Goal: Task Accomplishment & Management: Manage account settings

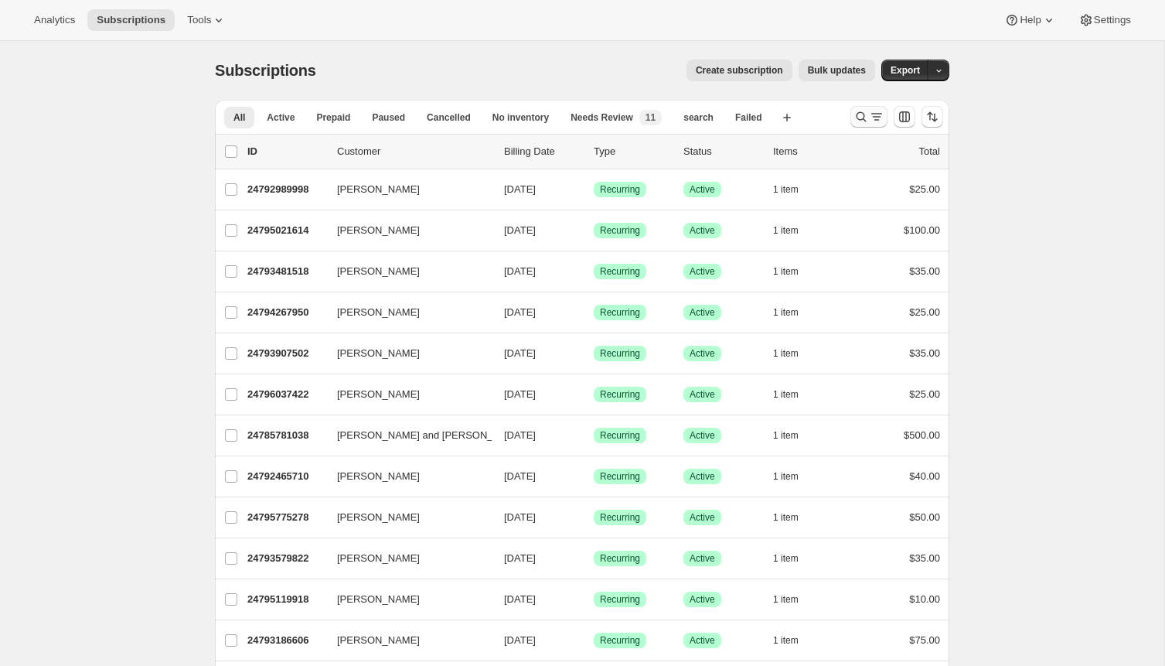
click at [860, 115] on icon "Search and filter results" at bounding box center [860, 116] width 15 height 15
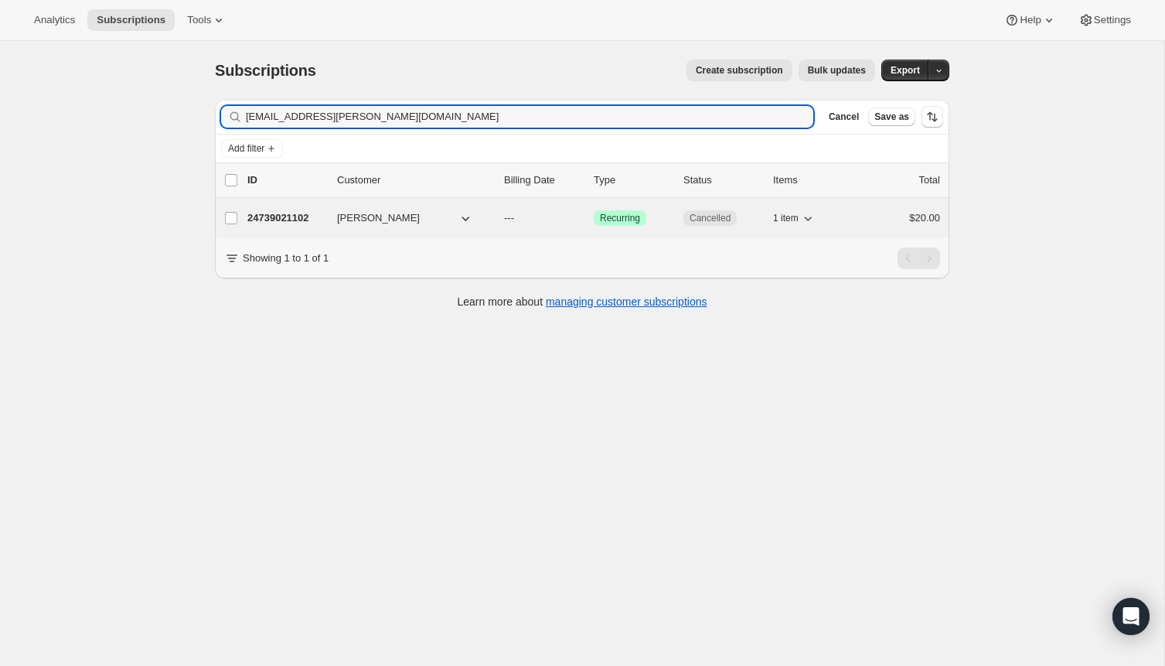
type input "[EMAIL_ADDRESS][PERSON_NAME][DOMAIN_NAME]"
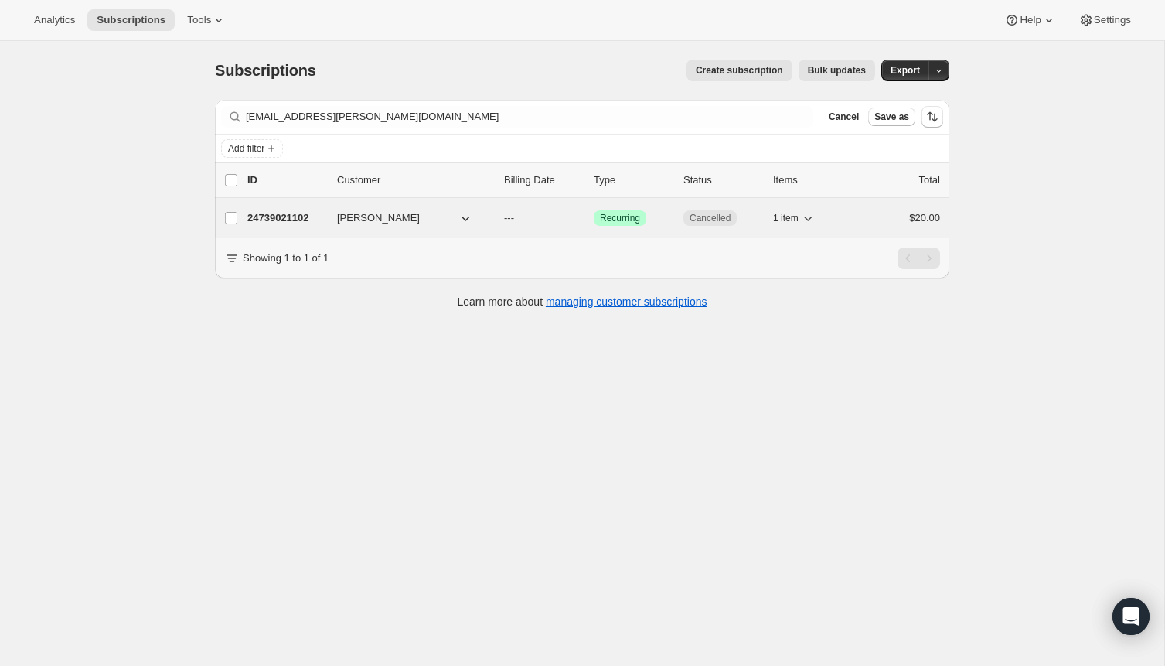
click at [284, 219] on p "24739021102" at bounding box center [285, 217] width 77 height 15
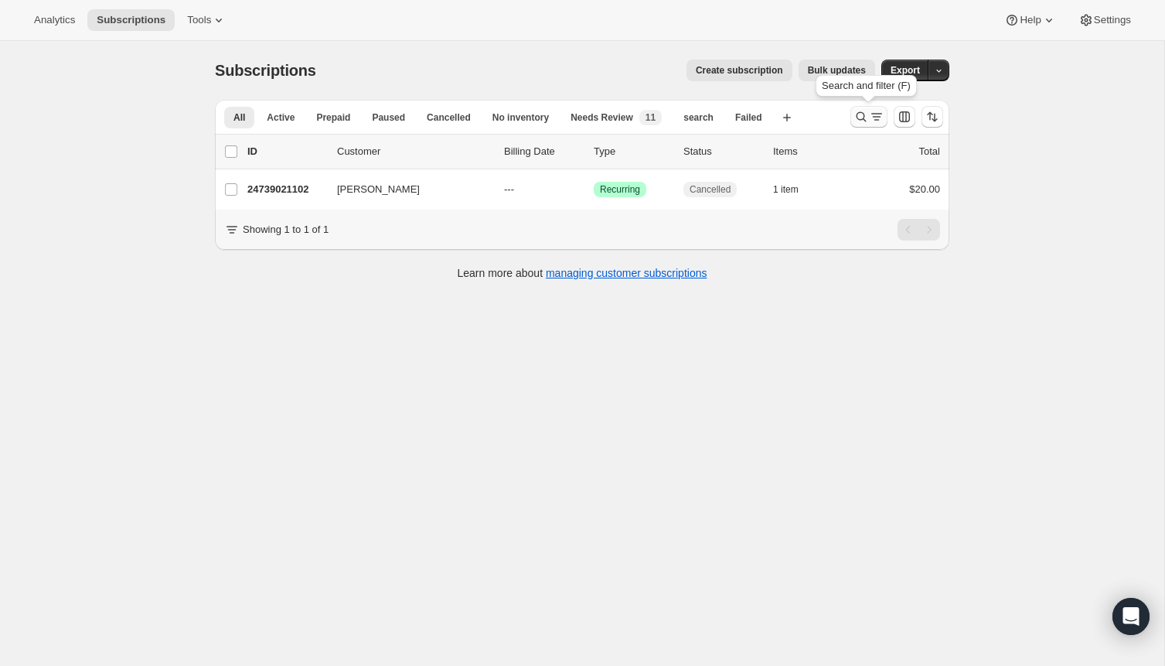
click at [858, 121] on icon "Search and filter results" at bounding box center [860, 116] width 15 height 15
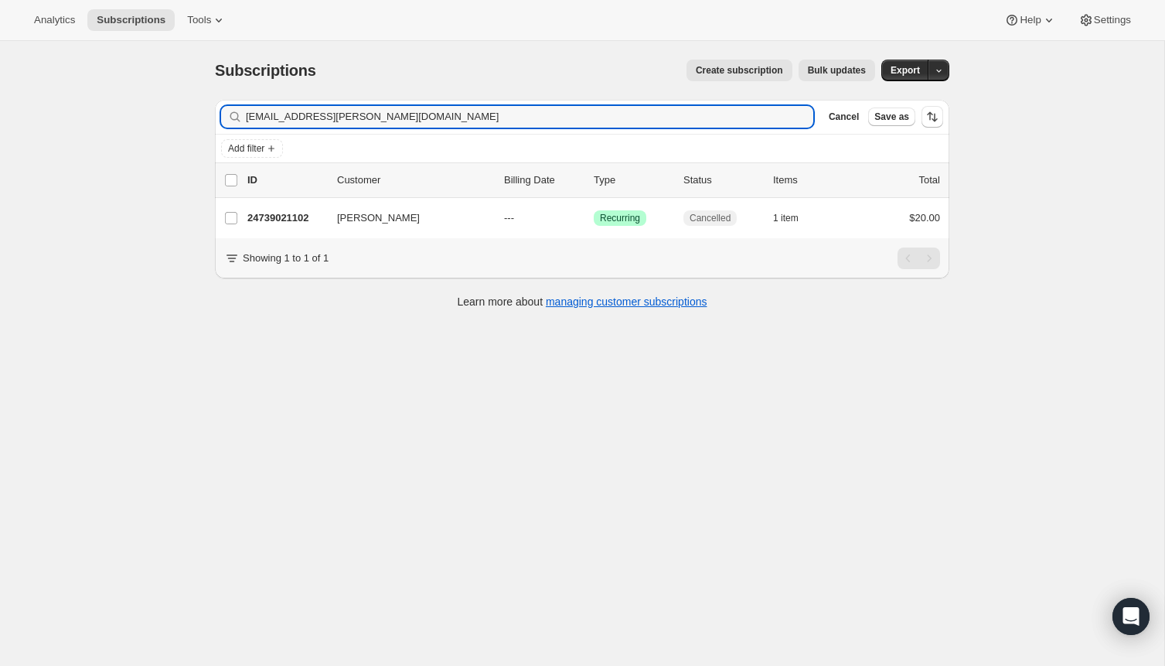
drag, startPoint x: 364, startPoint y: 118, endPoint x: 186, endPoint y: 77, distance: 183.2
click at [186, 77] on div "Subscriptions. This page is ready Subscriptions Create subscription Bulk update…" at bounding box center [582, 374] width 1164 height 666
type input "[EMAIL_ADDRESS][DOMAIN_NAME]"
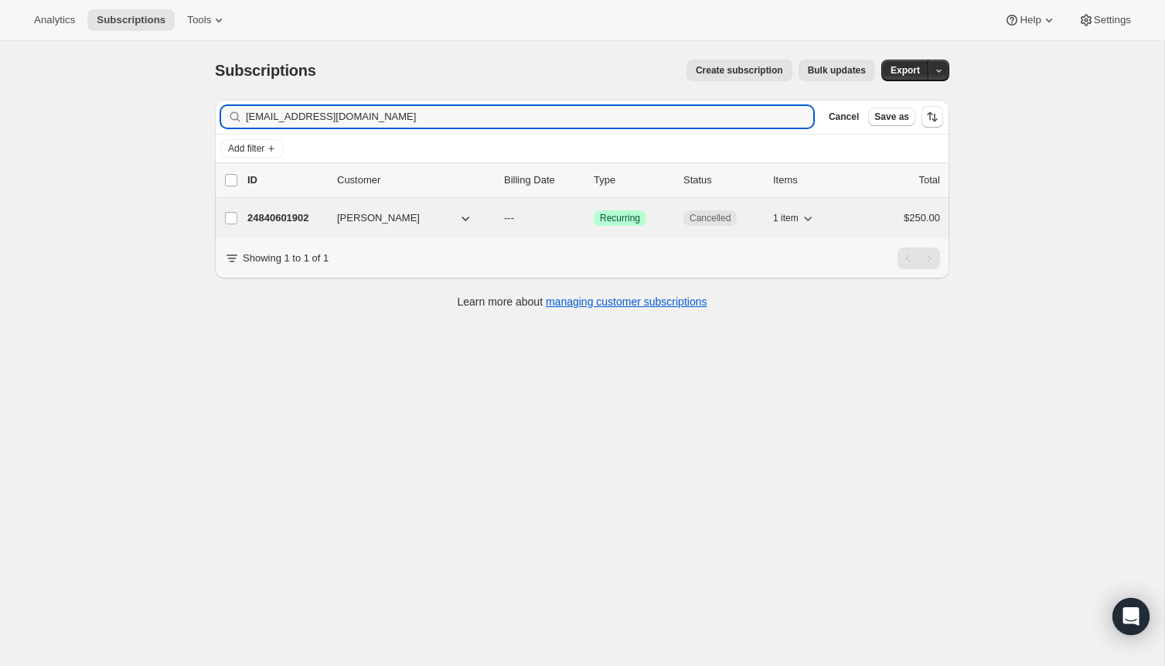
click at [291, 217] on p "24840601902" at bounding box center [285, 217] width 77 height 15
